Goal: Manage account settings

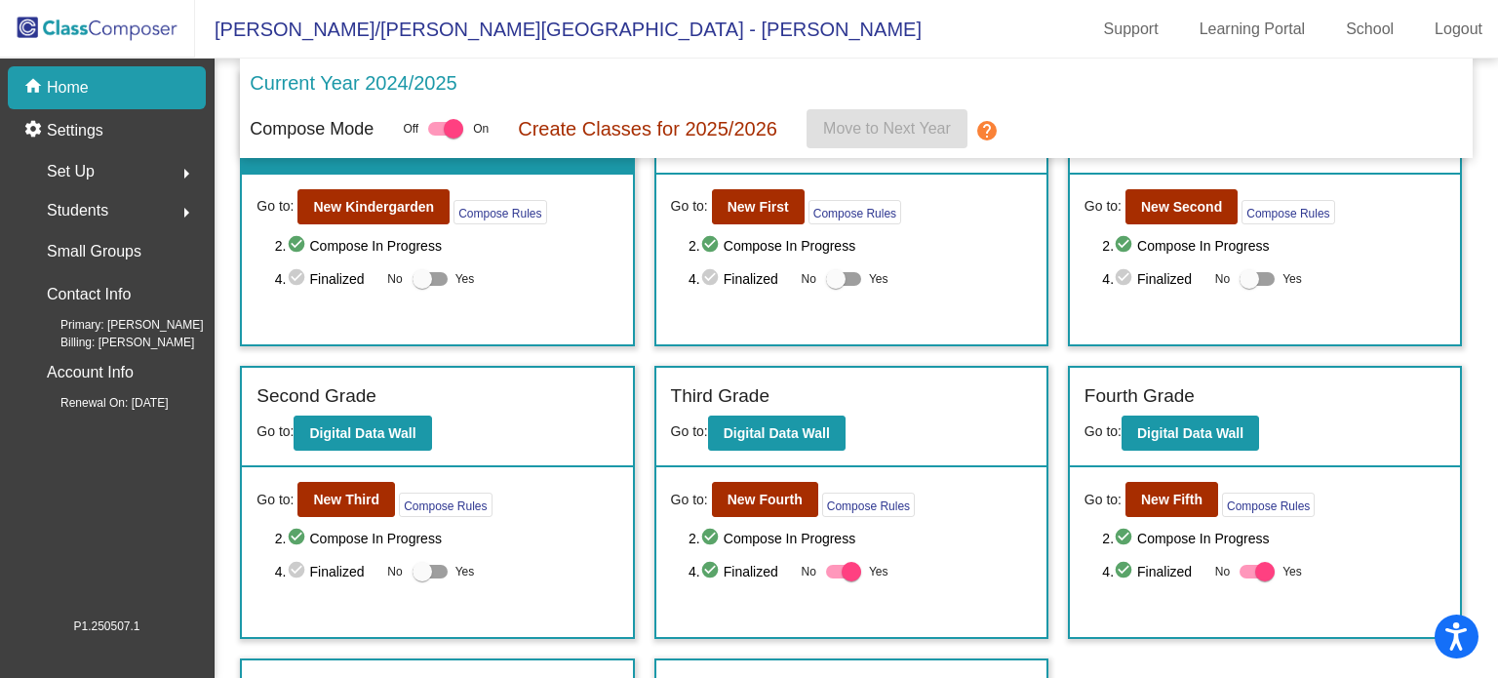
scroll to position [293, 0]
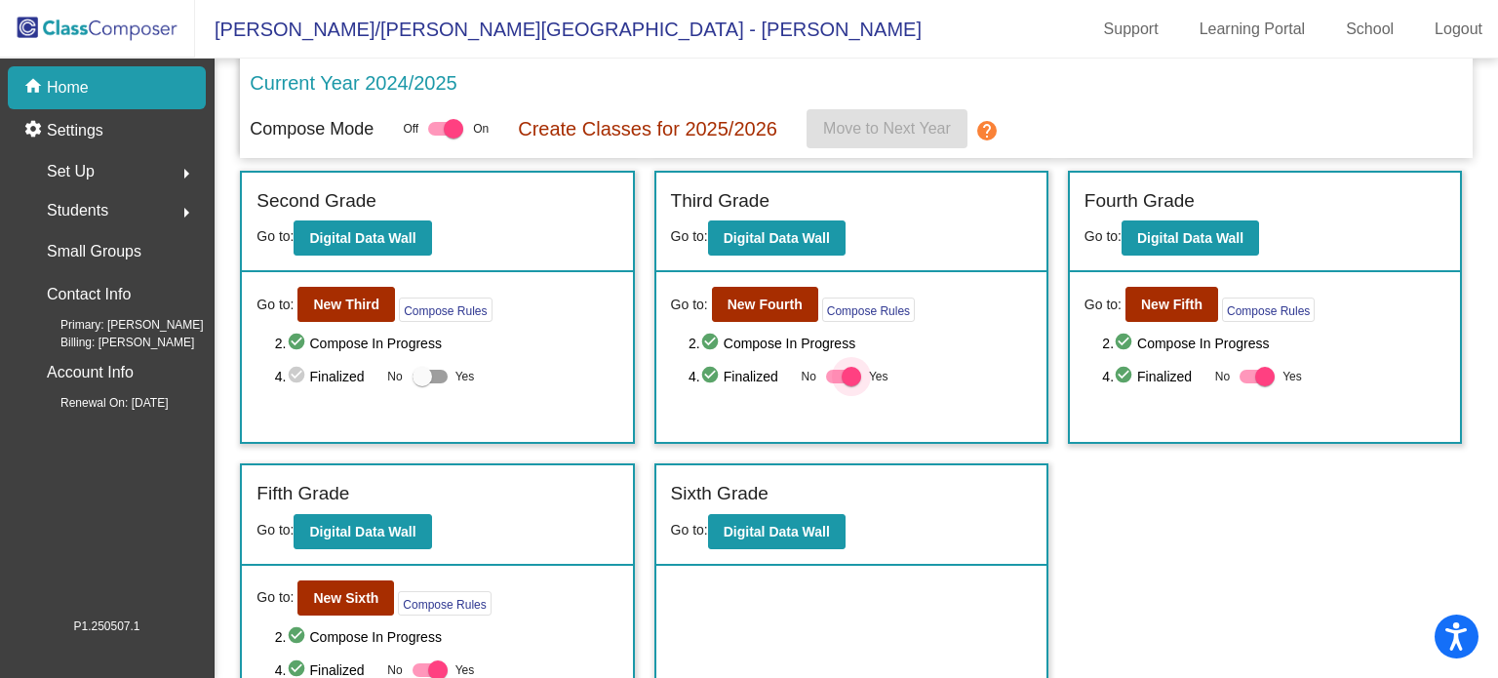
click at [843, 376] on div at bounding box center [852, 377] width 20 height 20
click at [836, 383] on input "Yes" at bounding box center [835, 383] width 1 height 1
checkbox input "false"
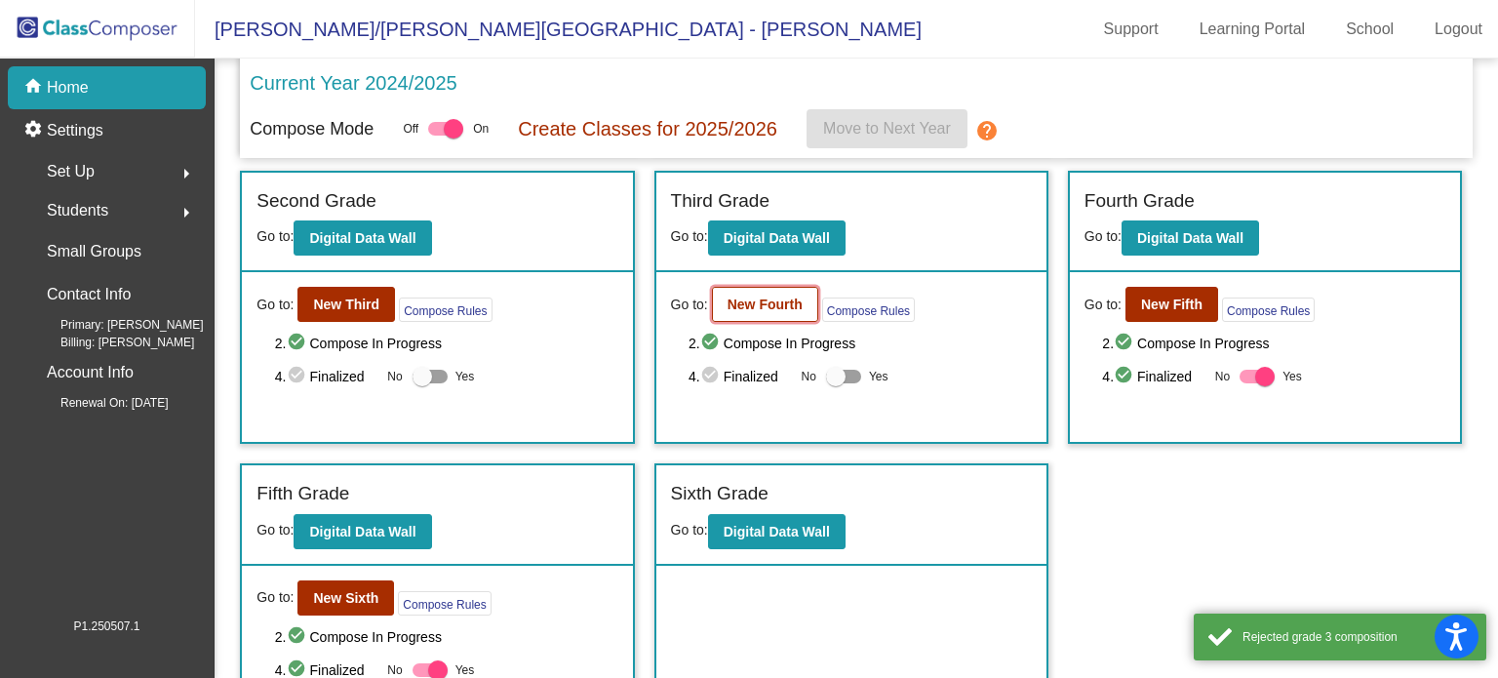
click at [746, 309] on button "New Fourth" at bounding box center [765, 304] width 106 height 35
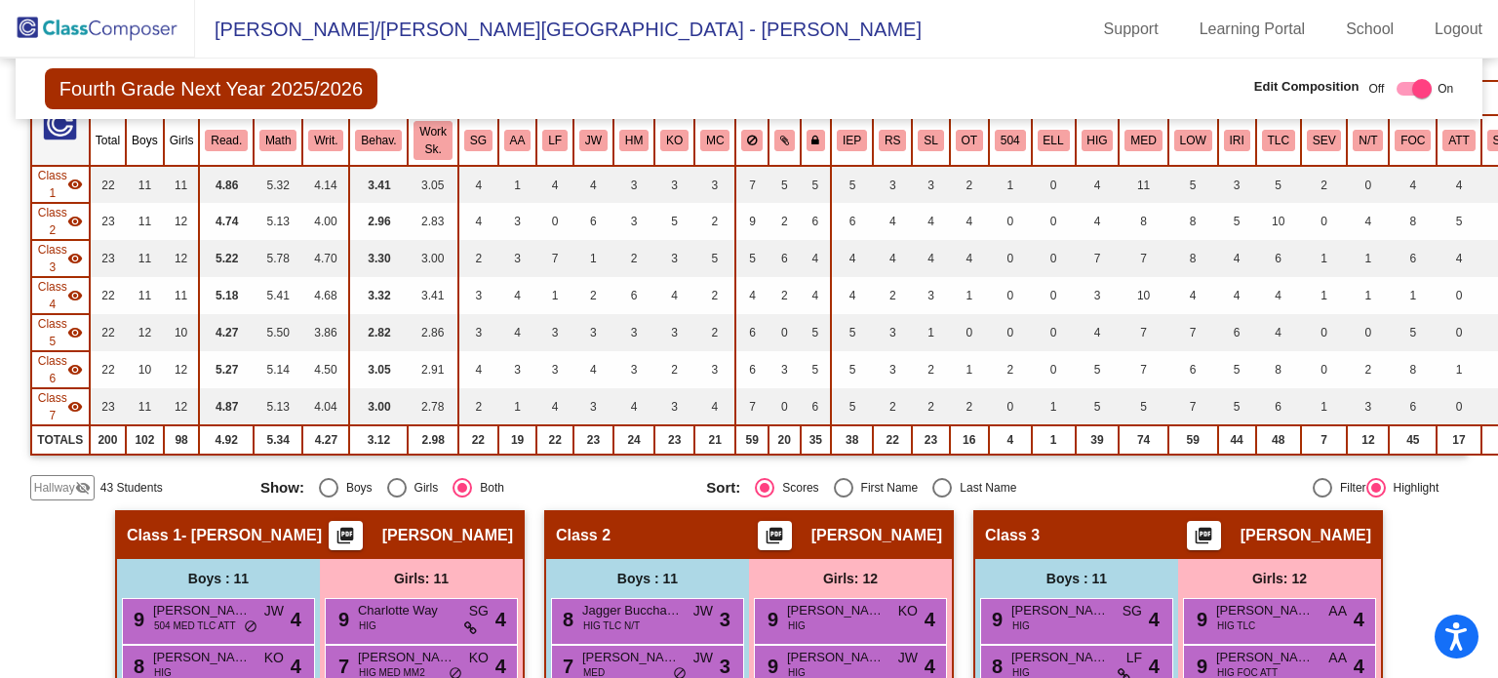
scroll to position [293, 0]
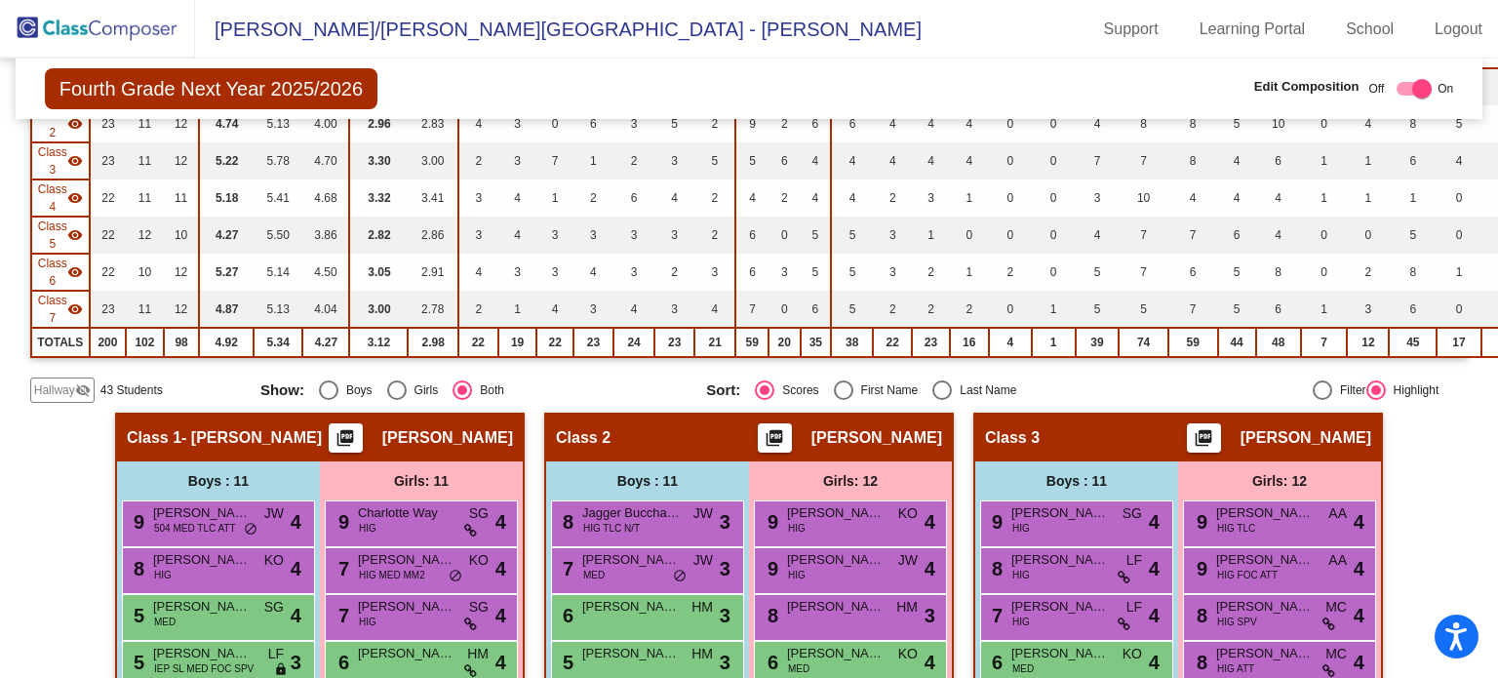
click at [76, 387] on mat-icon "visibility_off" at bounding box center [83, 390] width 16 height 16
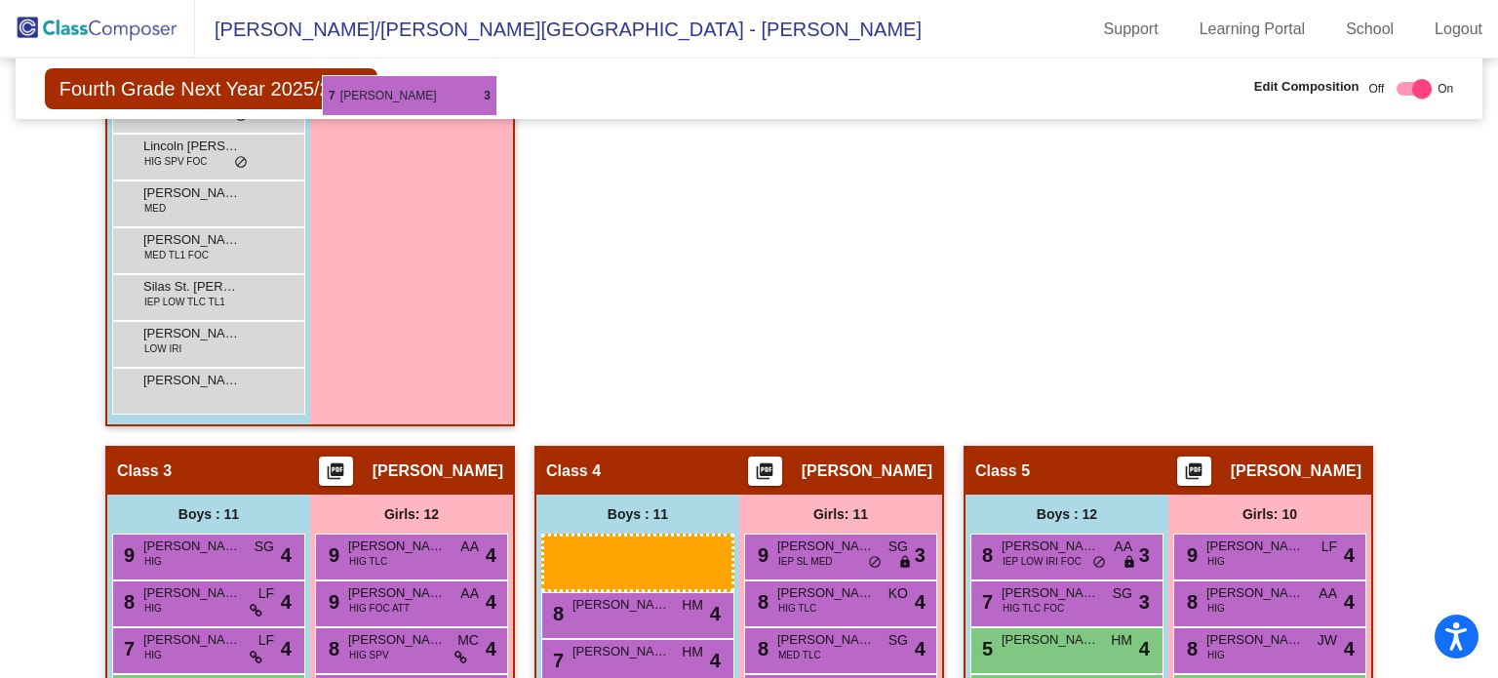
scroll to position [1576, 0]
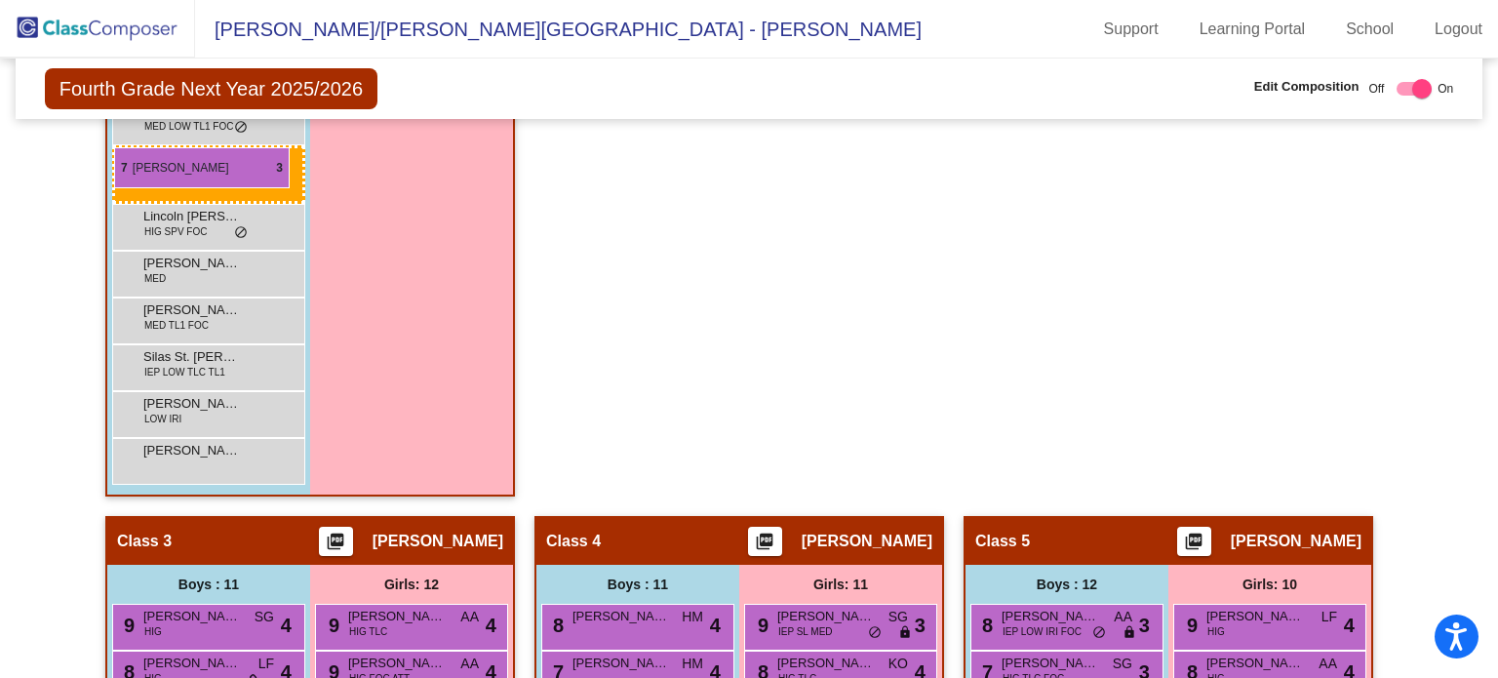
drag, startPoint x: 649, startPoint y: 285, endPoint x: 114, endPoint y: 147, distance: 551.9
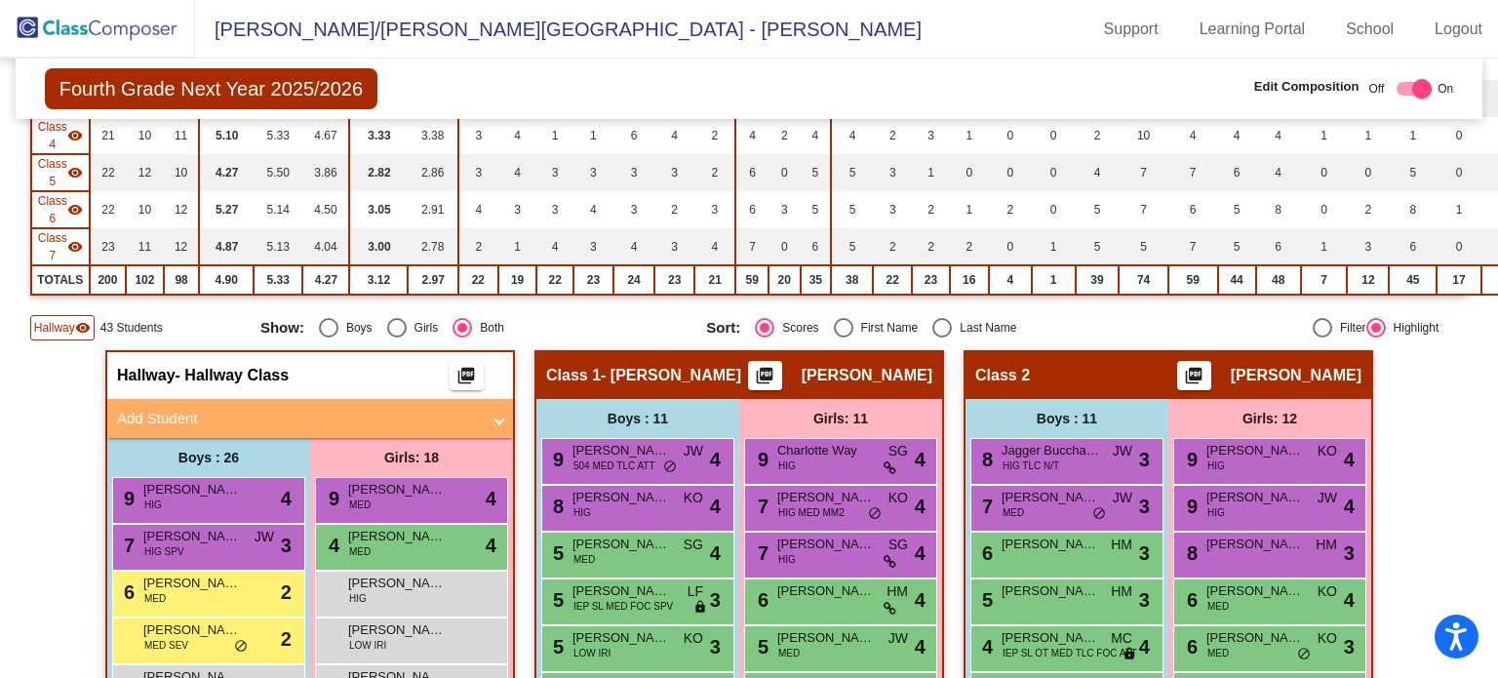
scroll to position [160, 0]
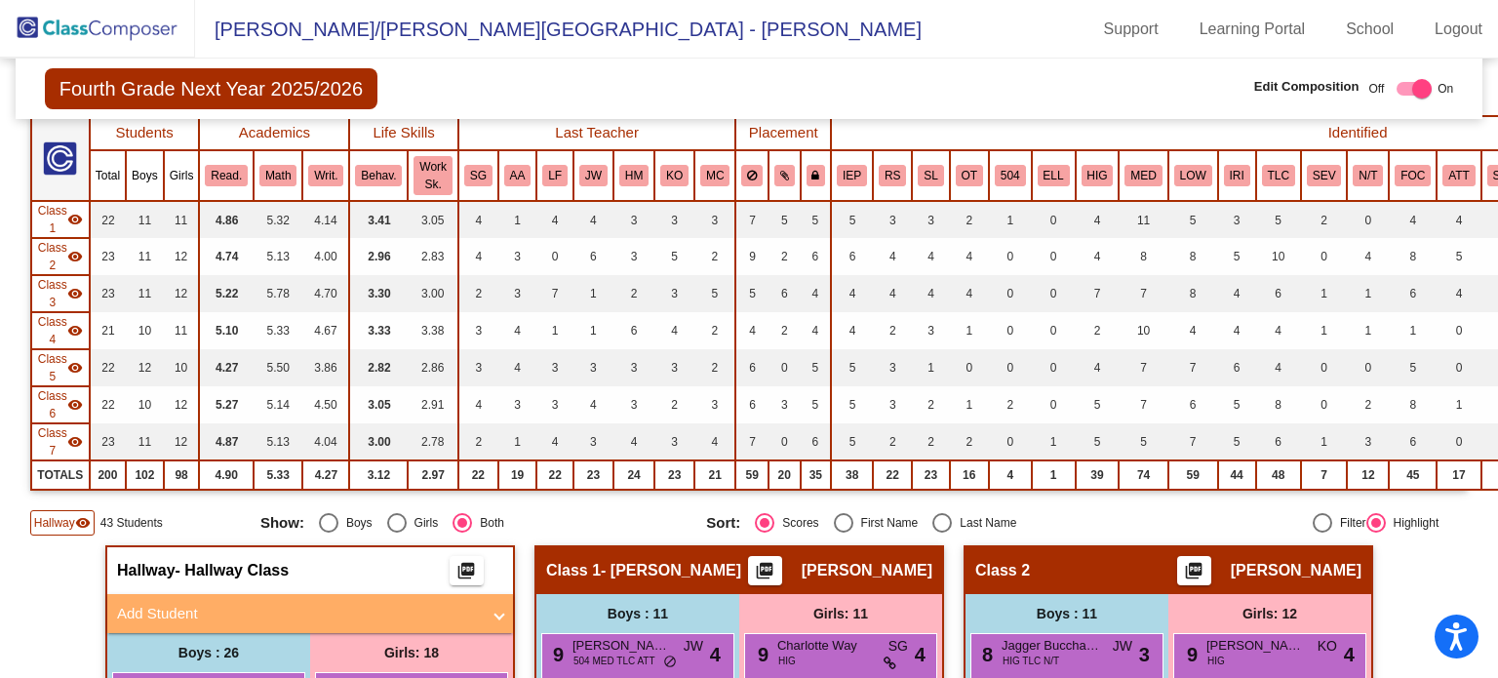
click at [123, 30] on img at bounding box center [97, 29] width 195 height 58
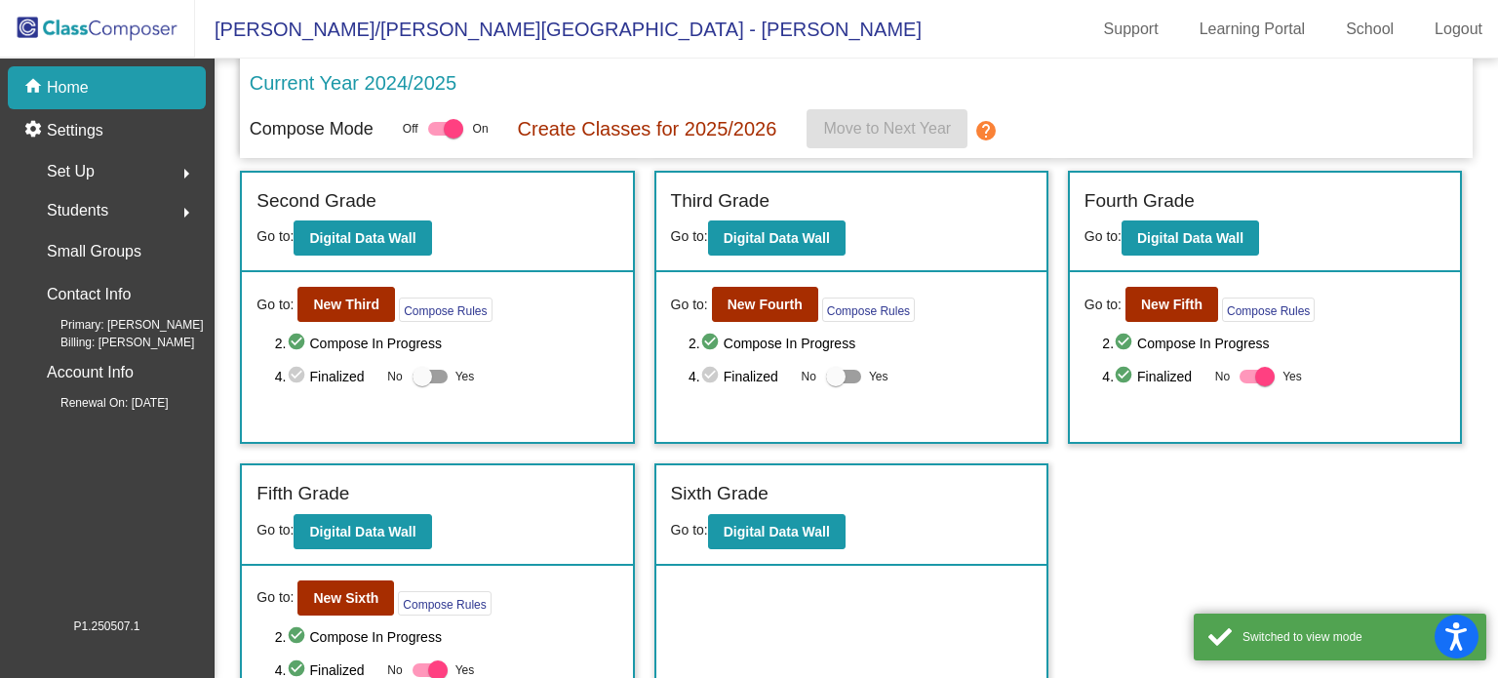
scroll to position [345, 0]
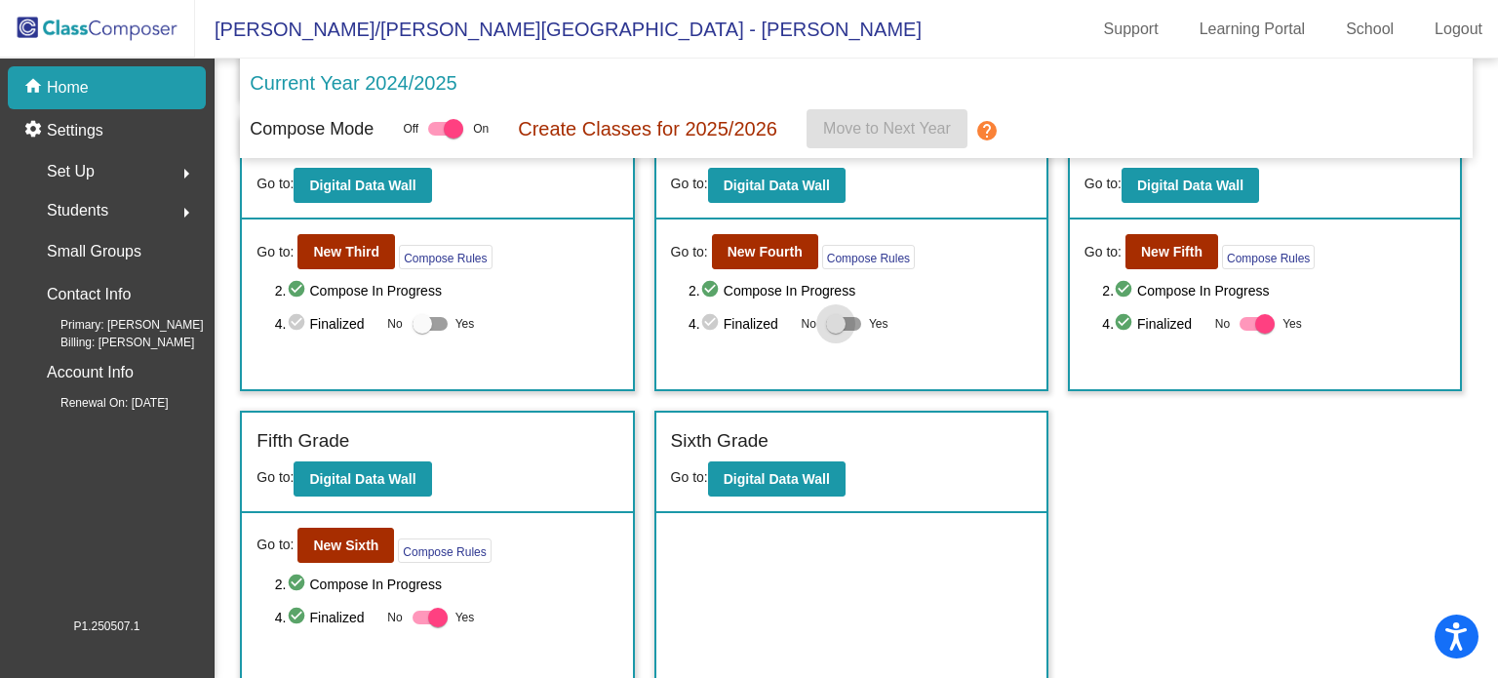
click at [839, 315] on div at bounding box center [836, 324] width 20 height 20
click at [836, 331] on input "Yes" at bounding box center [835, 331] width 1 height 1
checkbox input "true"
